Goal: Use online tool/utility: Utilize a website feature to perform a specific function

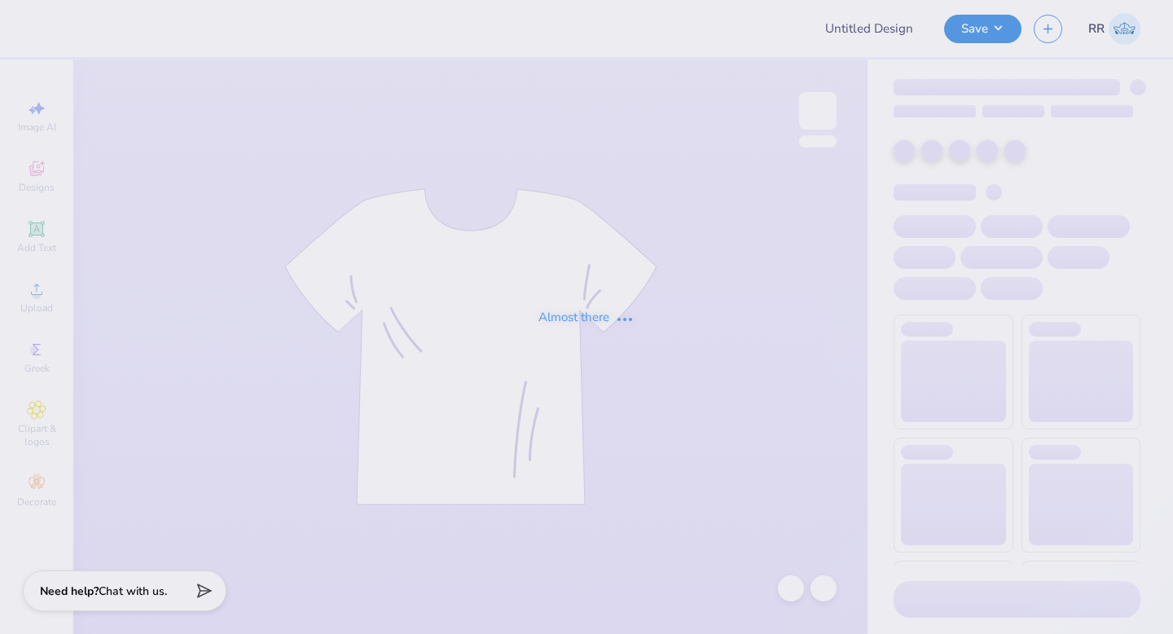
type input "Beta BBQ 2025"
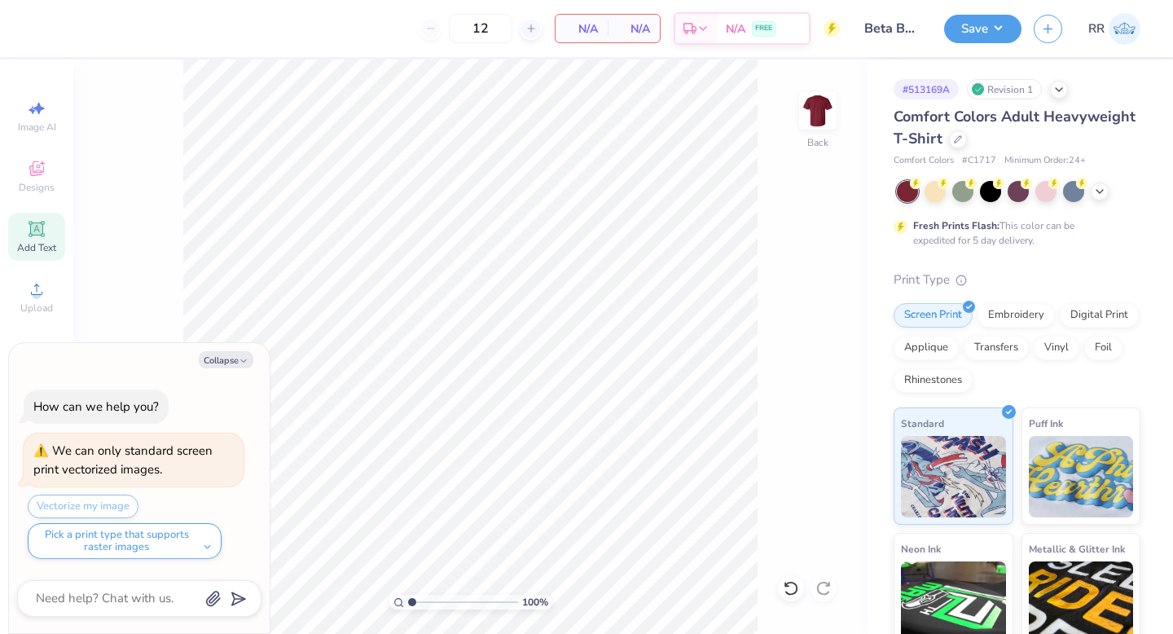
click at [34, 232] on icon at bounding box center [36, 228] width 12 height 12
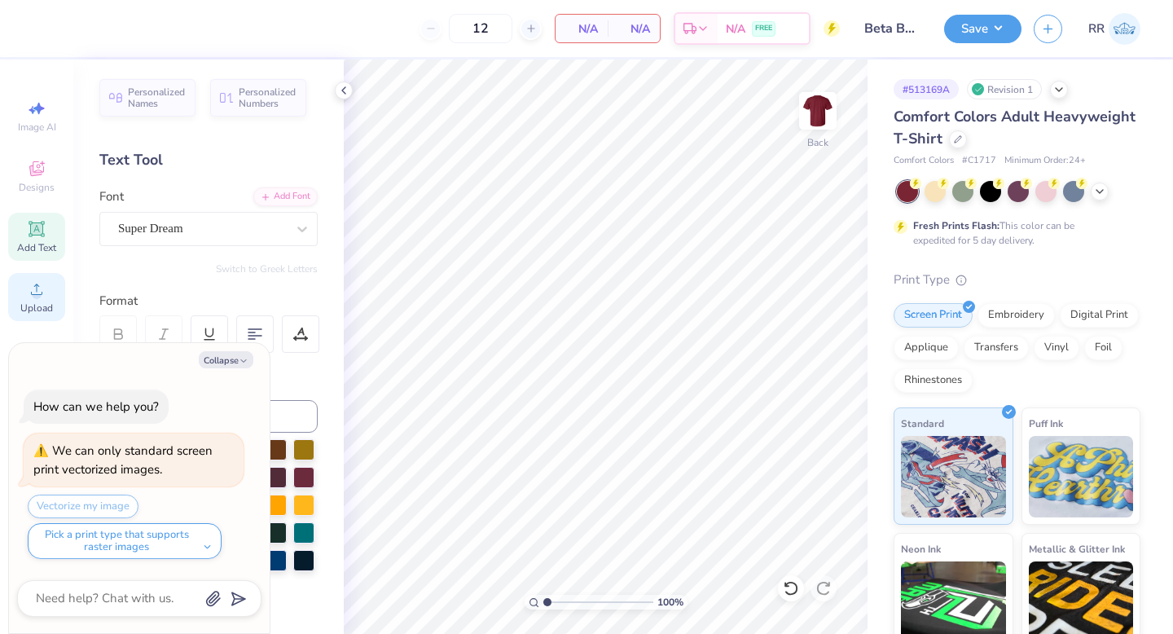
click at [37, 289] on icon at bounding box center [37, 289] width 20 height 20
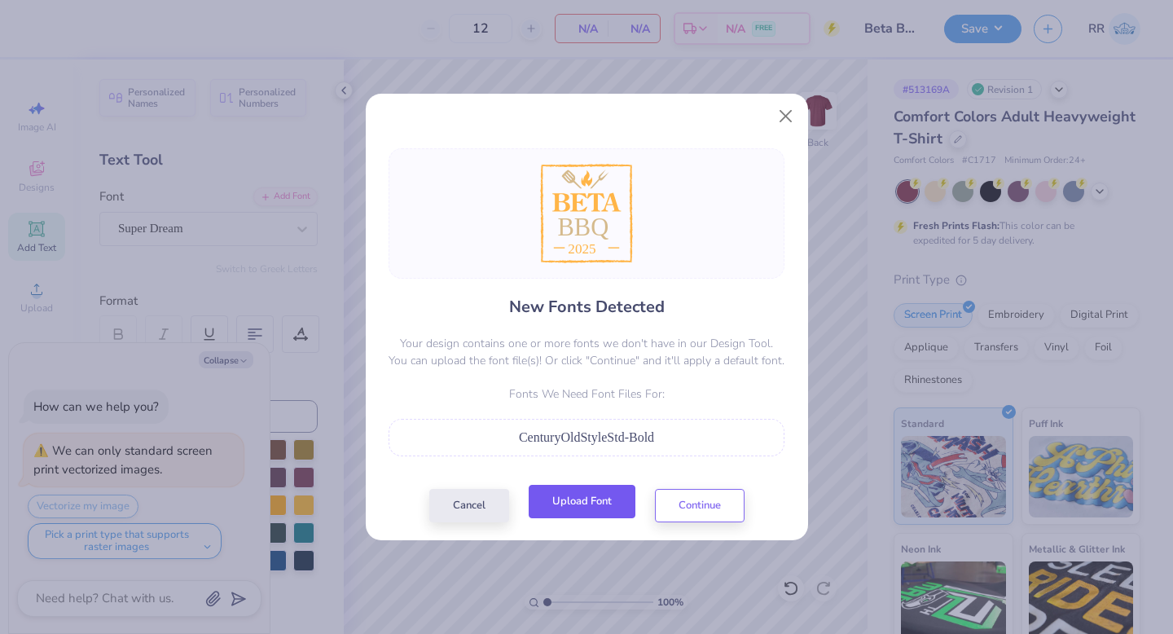
click at [574, 502] on button "Upload Font" at bounding box center [582, 501] width 107 height 33
click at [579, 493] on button "Upload Font" at bounding box center [582, 501] width 107 height 33
click at [616, 493] on button "Upload Font" at bounding box center [582, 501] width 107 height 33
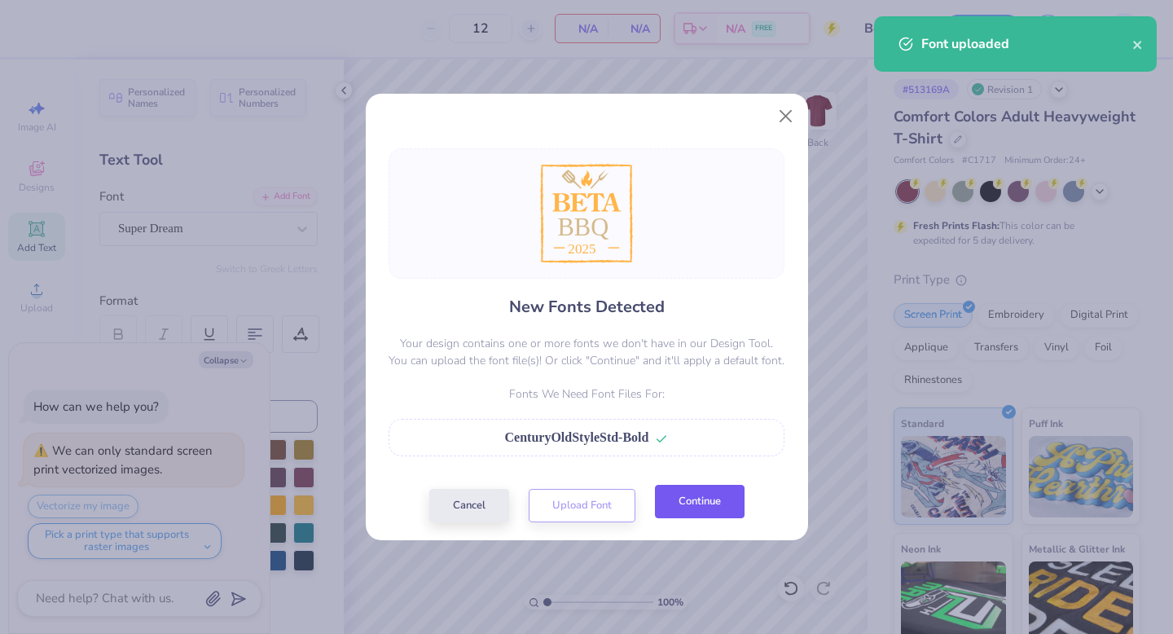
click at [702, 507] on button "Continue" at bounding box center [700, 501] width 90 height 33
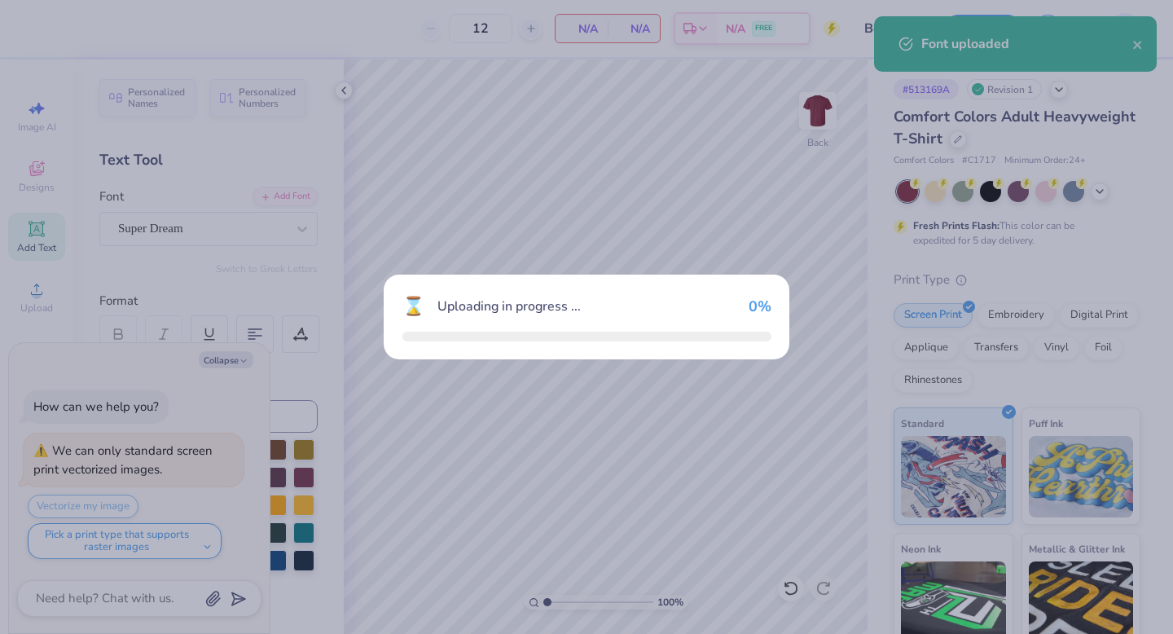
type textarea "x"
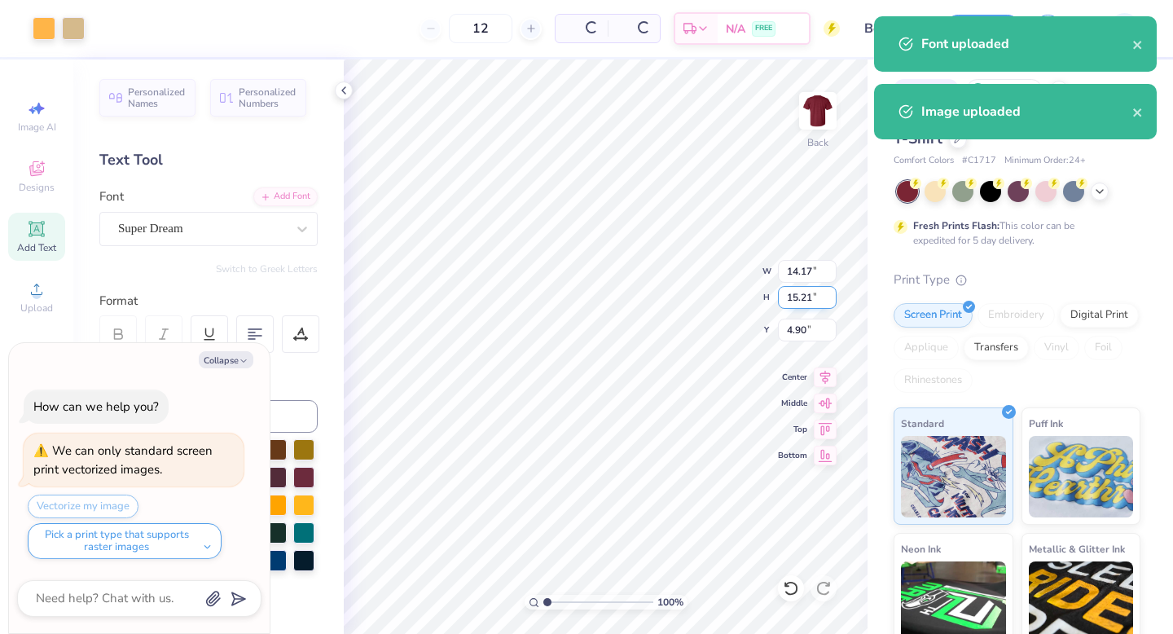
click at [798, 302] on input "15.21" at bounding box center [807, 297] width 59 height 23
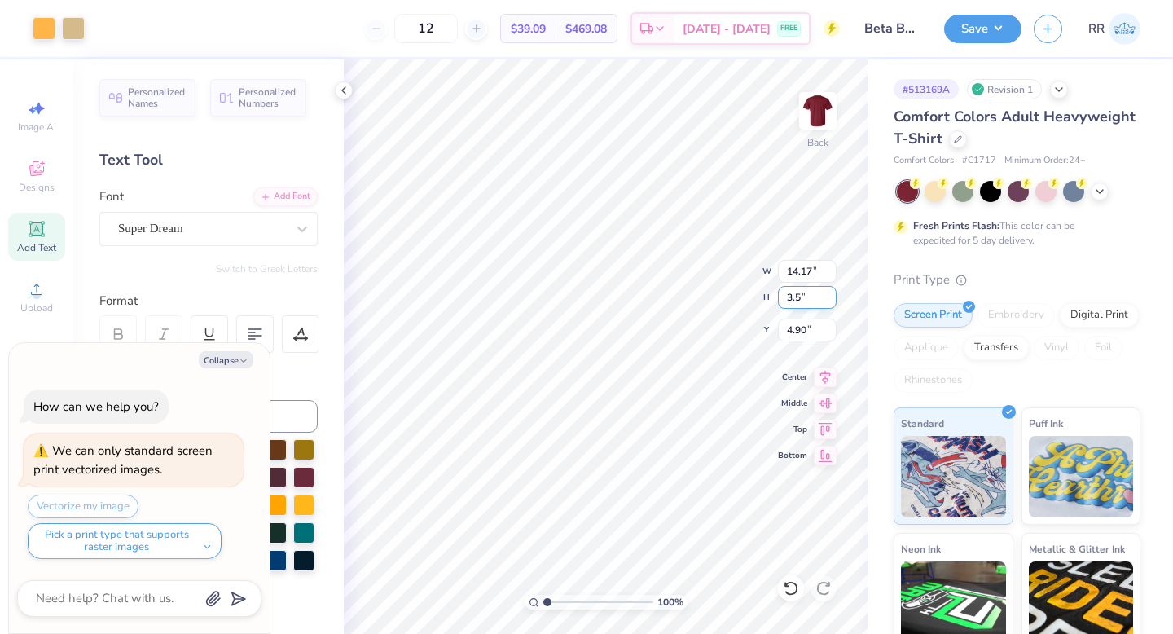
type input "3.5"
type textarea "x"
type input "3.26"
type input "3.50"
type input "10.75"
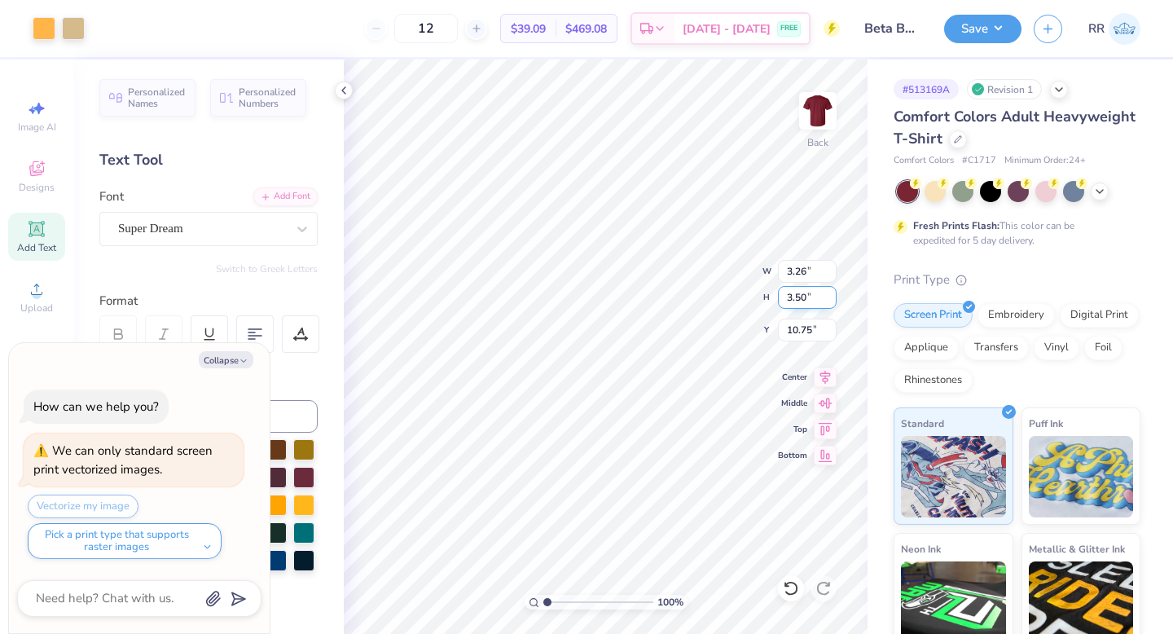
type textarea "x"
type input "3.00"
click at [816, 121] on img at bounding box center [817, 110] width 65 height 65
click at [236, 362] on button "Collapse" at bounding box center [226, 359] width 55 height 17
type textarea "x"
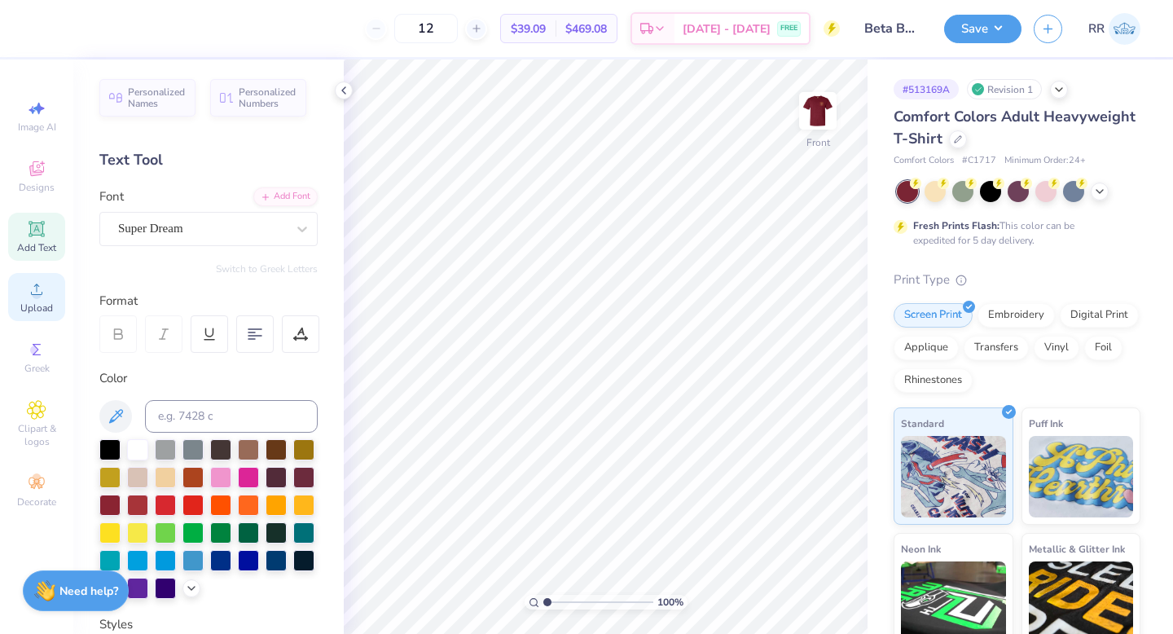
click at [42, 305] on span "Upload" at bounding box center [36, 307] width 33 height 13
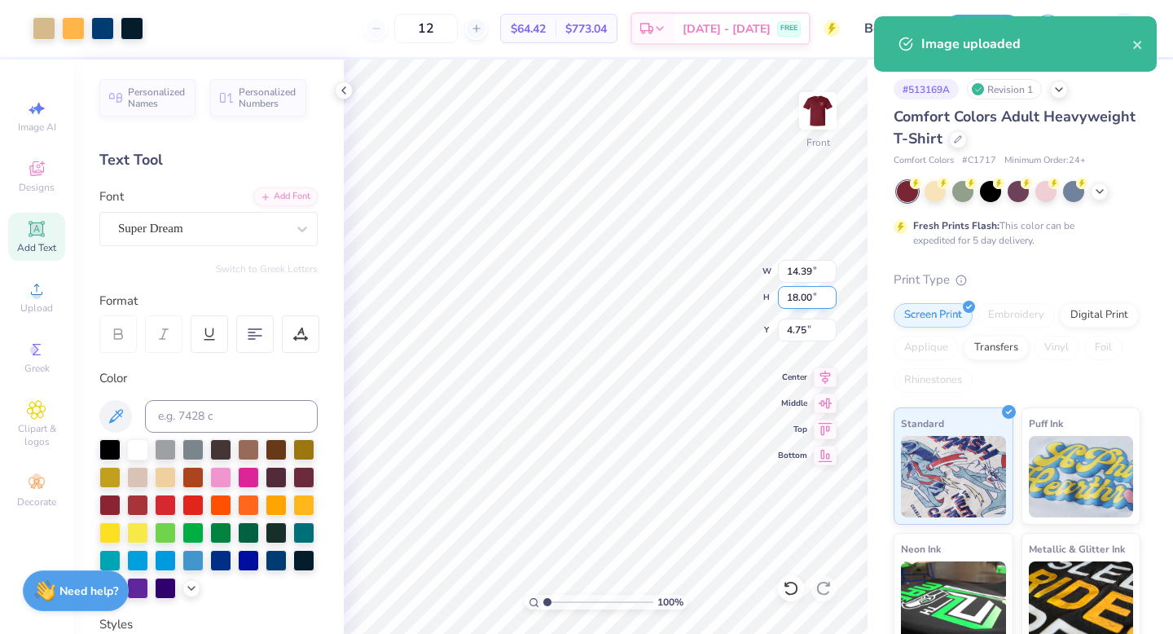
click at [795, 296] on input "18.00" at bounding box center [807, 297] width 59 height 23
type input "15.00"
type input "11.99"
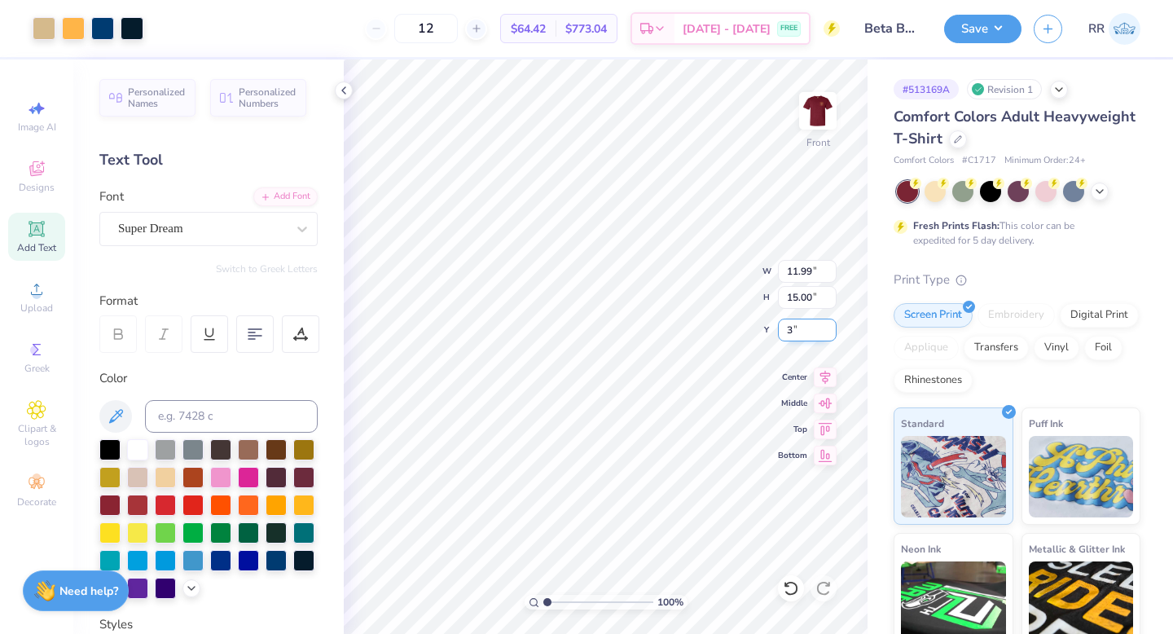
type input "3.00"
click at [821, 373] on icon at bounding box center [825, 375] width 11 height 14
click at [980, 23] on button "Save" at bounding box center [982, 26] width 77 height 29
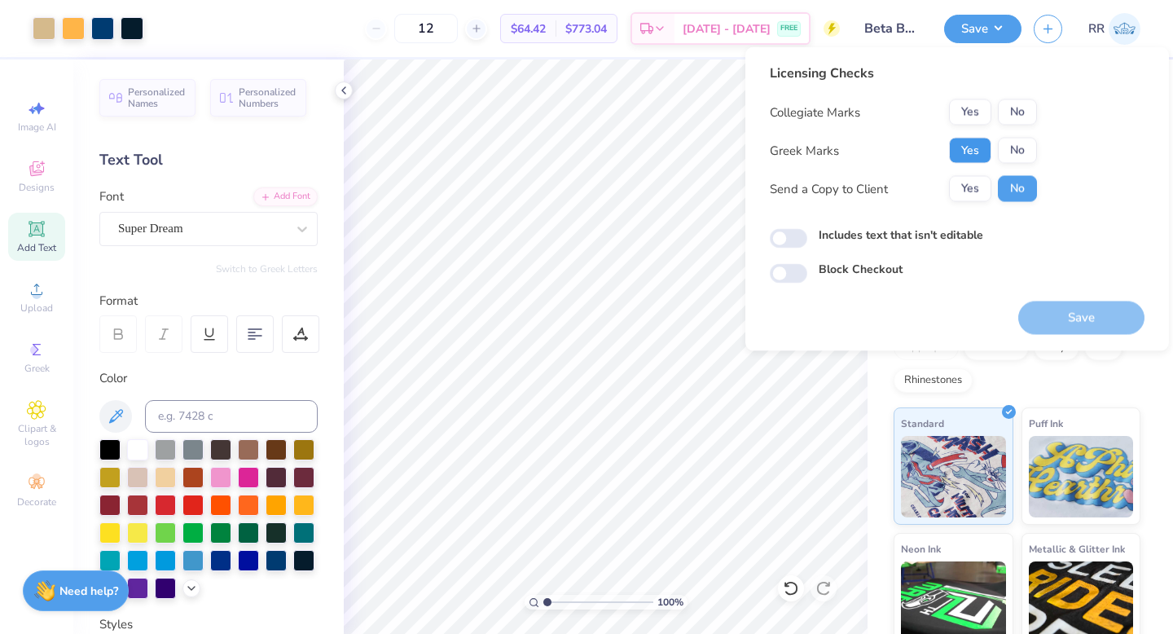
click at [988, 140] on button "Yes" at bounding box center [970, 151] width 42 height 26
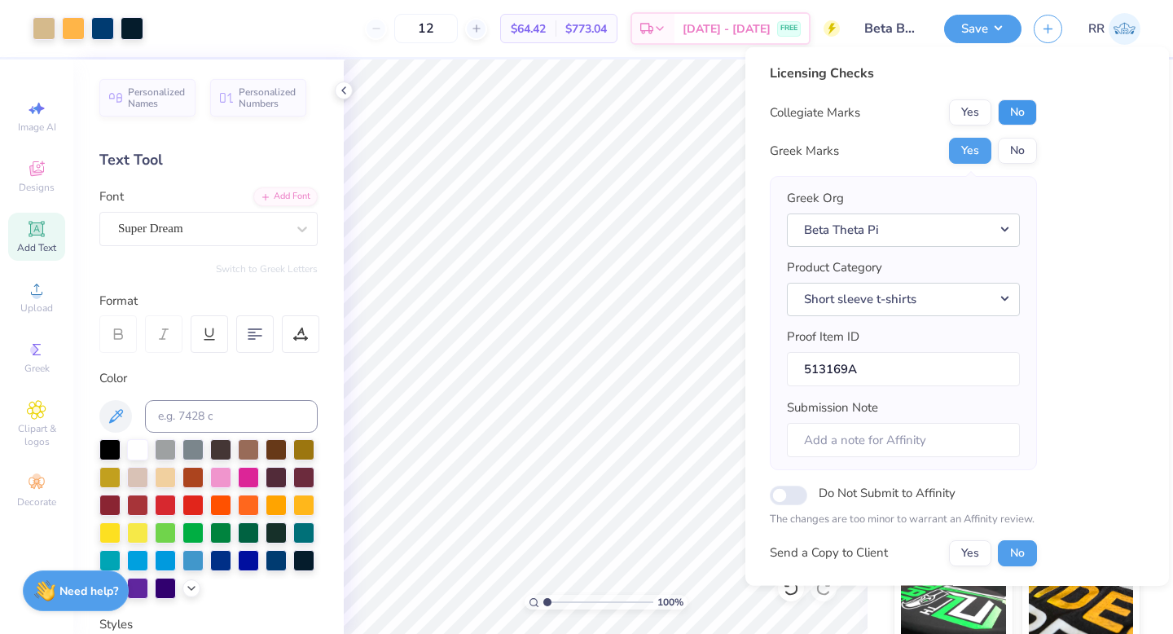
click at [1008, 109] on button "No" at bounding box center [1017, 112] width 39 height 26
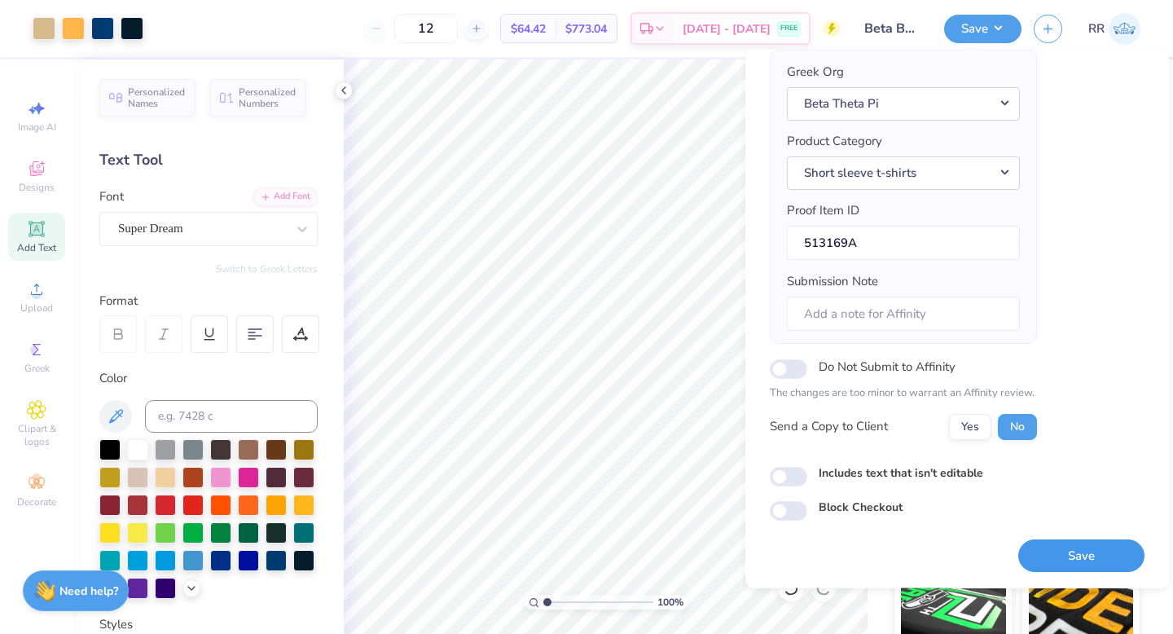
click at [1058, 558] on button "Save" at bounding box center [1081, 555] width 126 height 33
